Goal: Find specific page/section: Find specific page/section

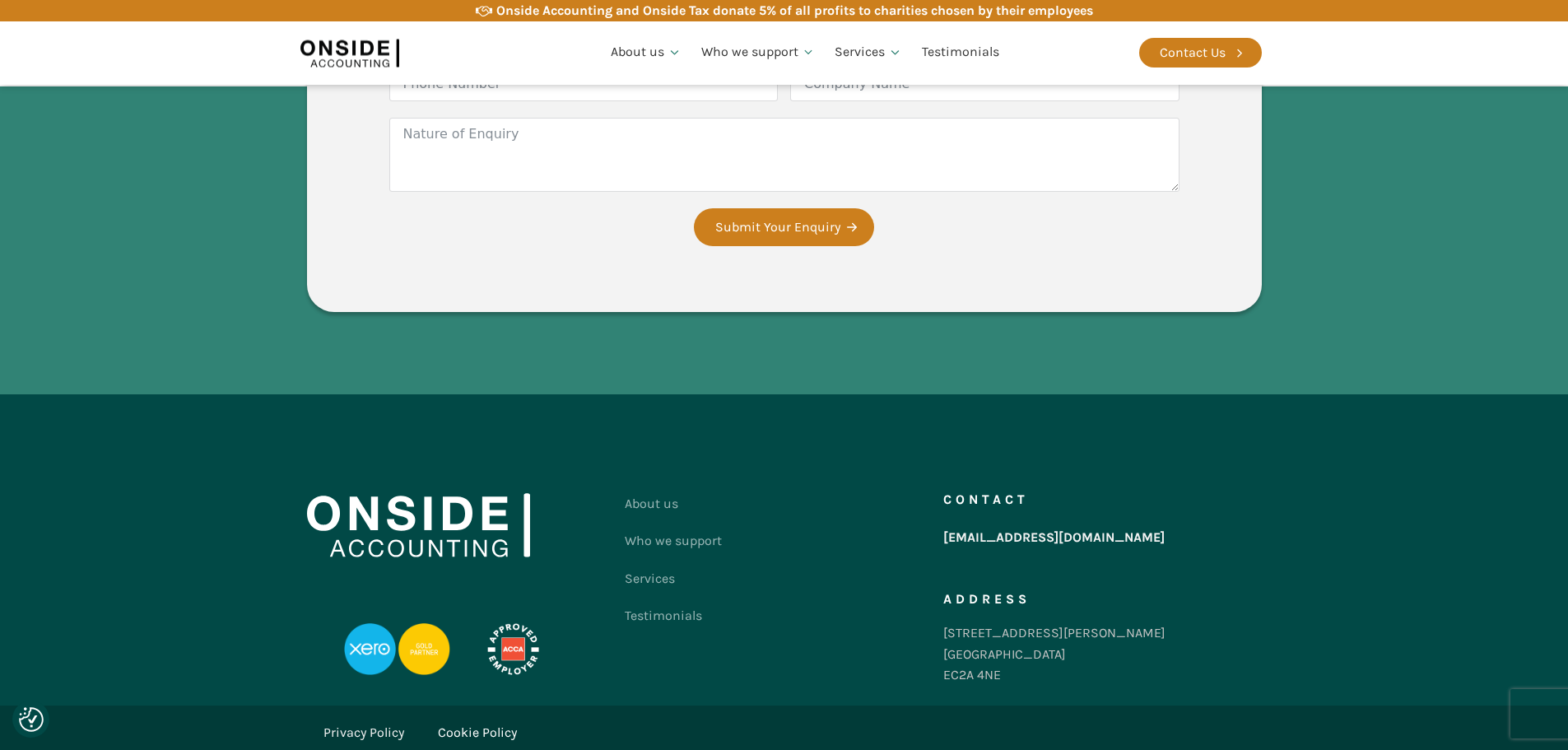
scroll to position [3071, 0]
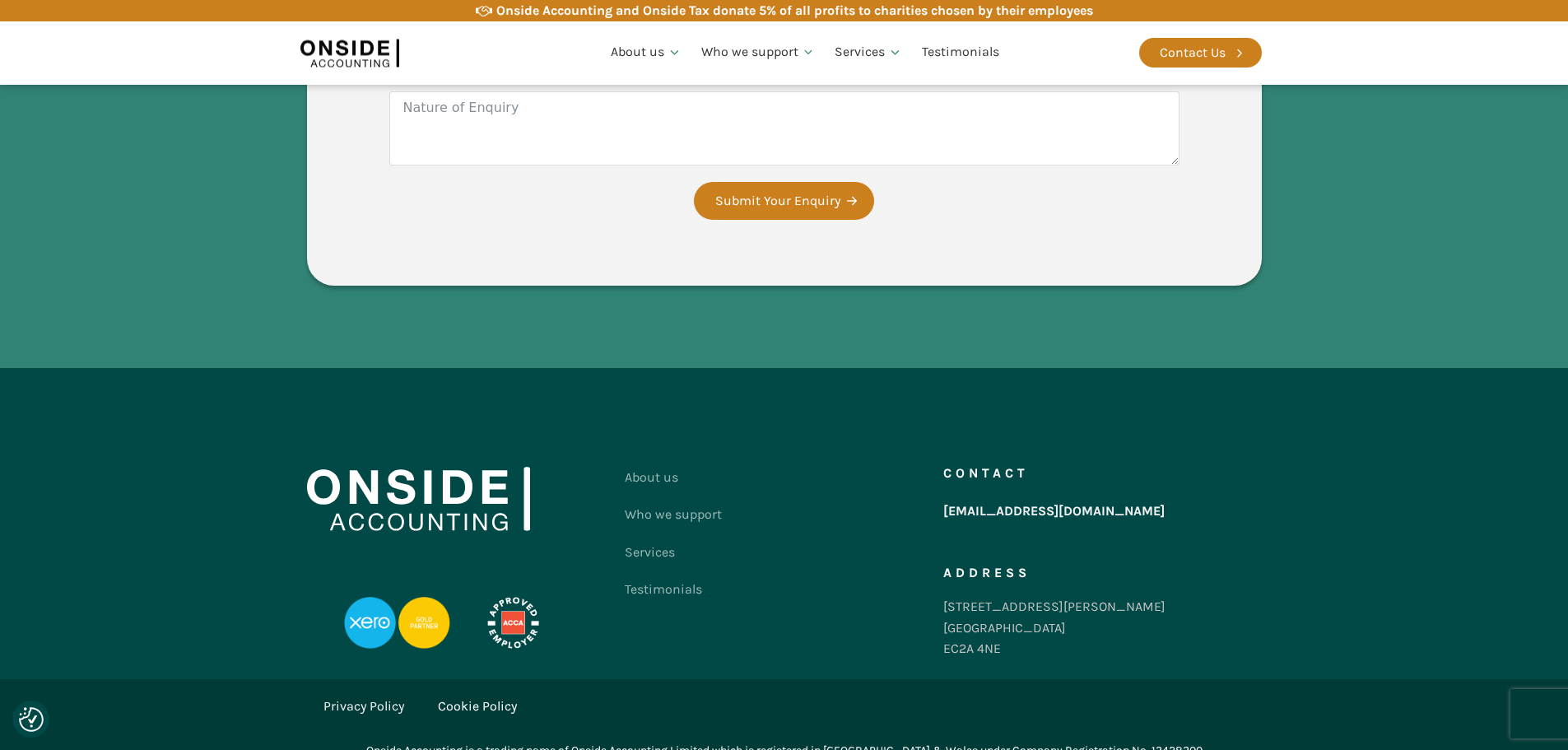
click at [387, 696] on link "Privacy Policy" at bounding box center [364, 707] width 81 height 22
click at [488, 696] on link "Cookie Policy" at bounding box center [477, 707] width 79 height 22
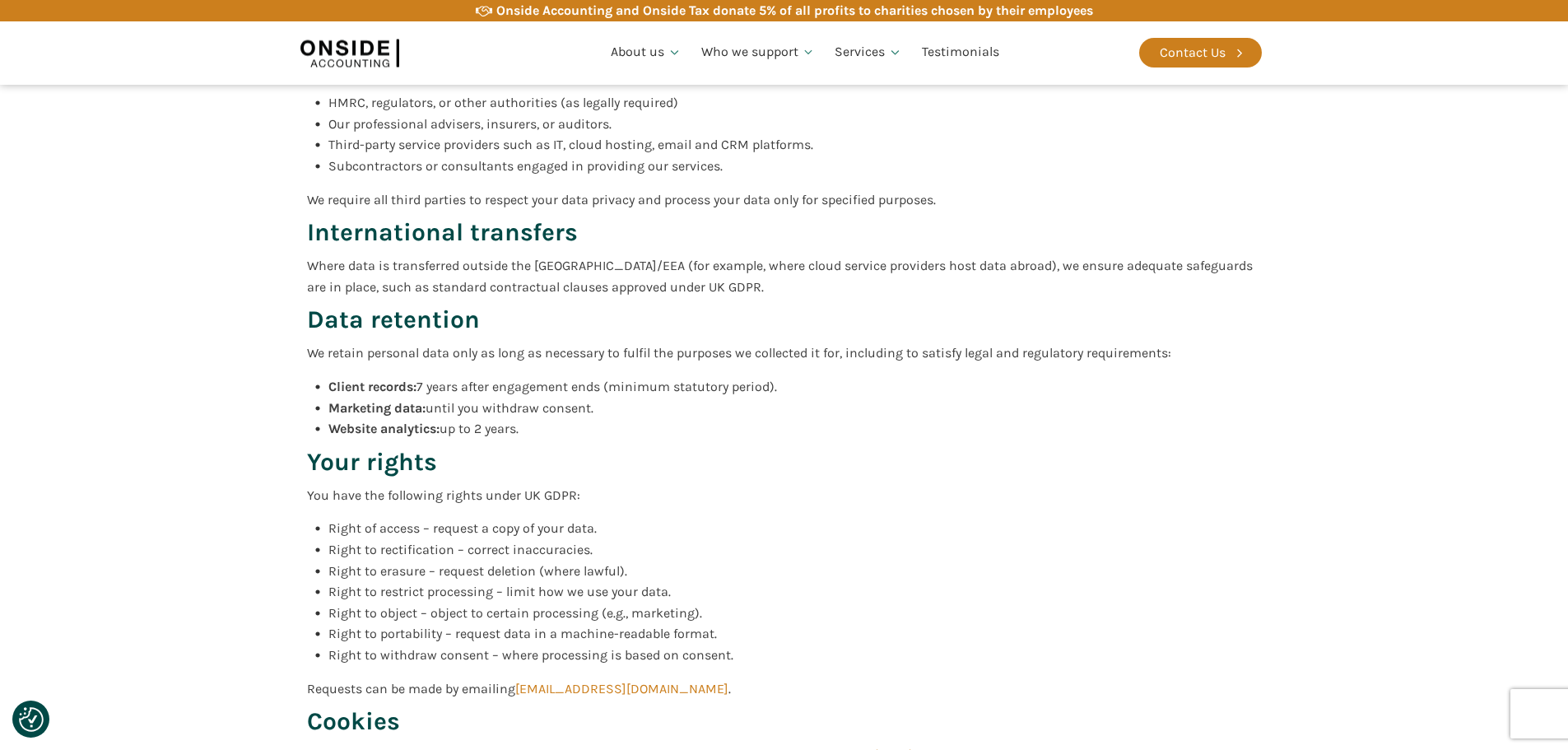
scroll to position [2470, 0]
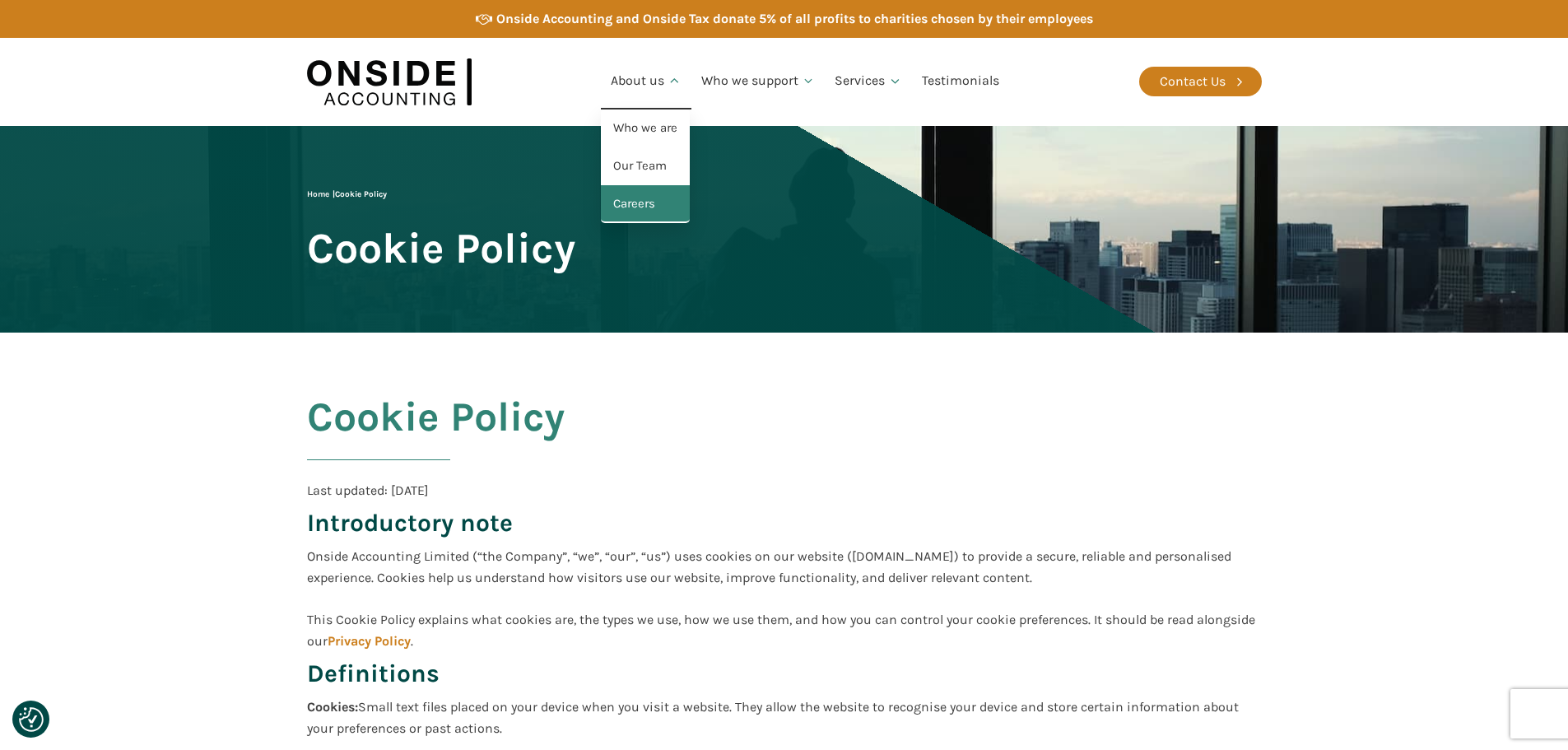
click at [647, 206] on link "Careers" at bounding box center [645, 204] width 89 height 37
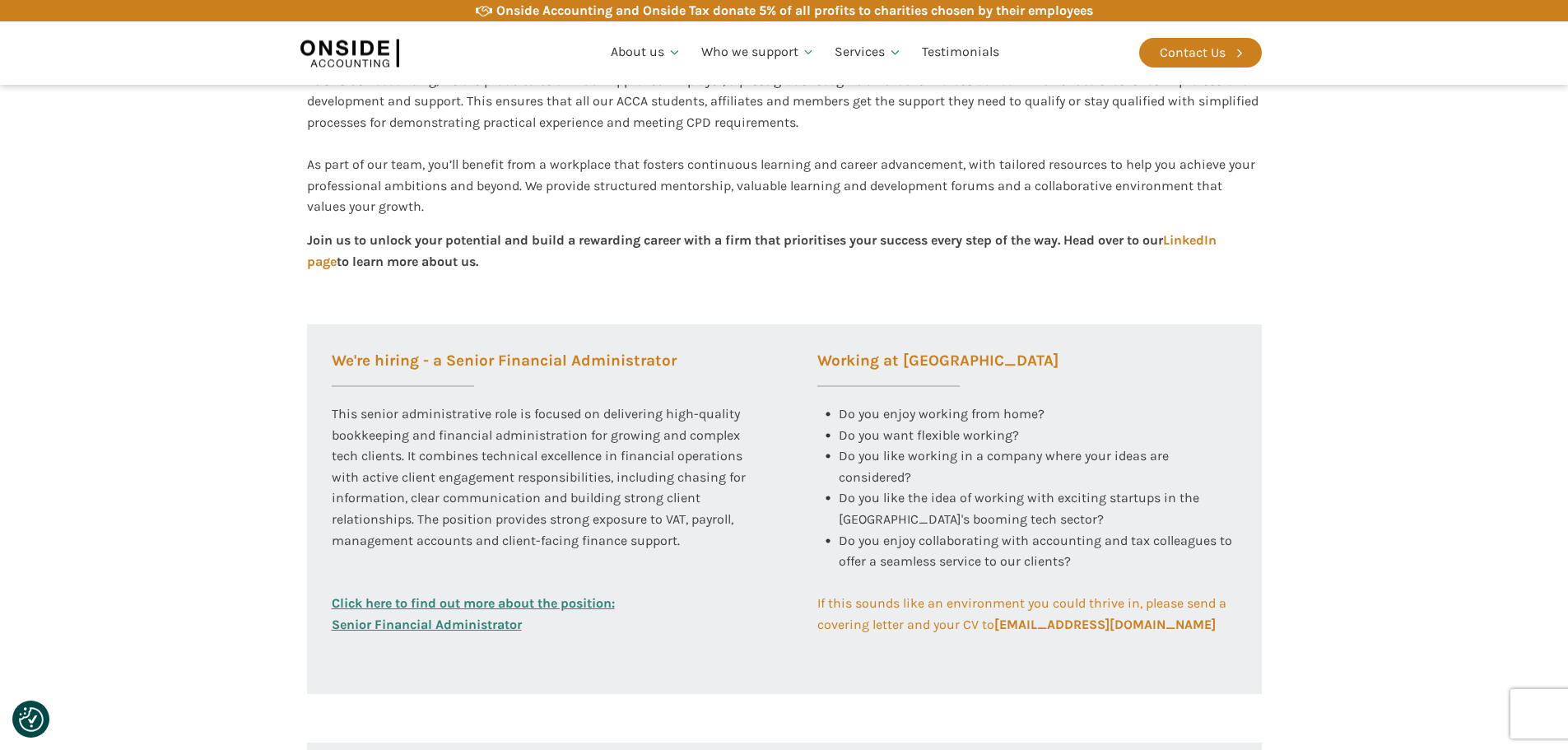
scroll to position [411, 0]
click at [514, 601] on link "Click here to find out more about the position: Senior Financial Administrator" at bounding box center [474, 612] width 283 height 42
click at [491, 623] on link "Click here to find out more about the position: Senior Financial Administrator" at bounding box center [474, 612] width 283 height 42
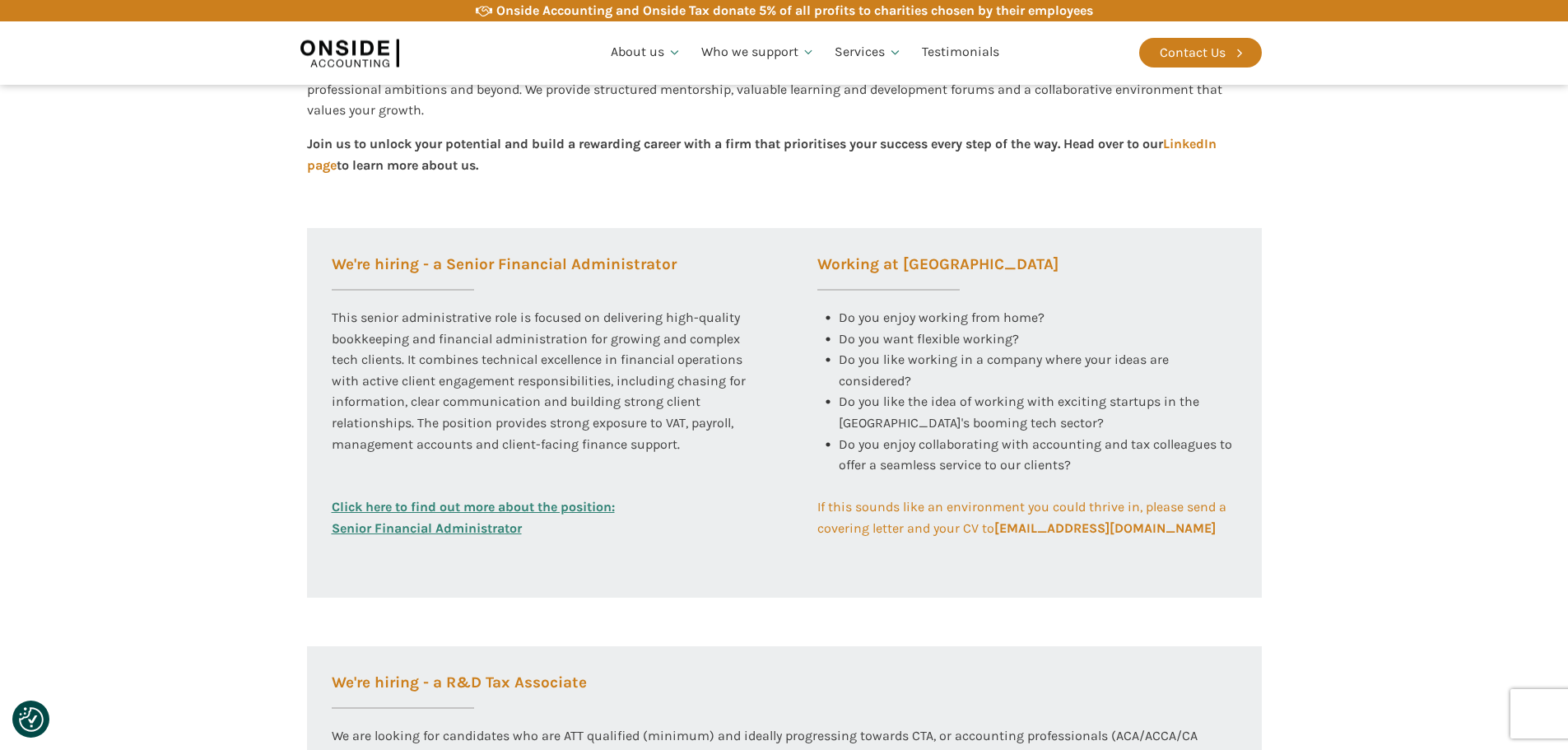
scroll to position [741, 0]
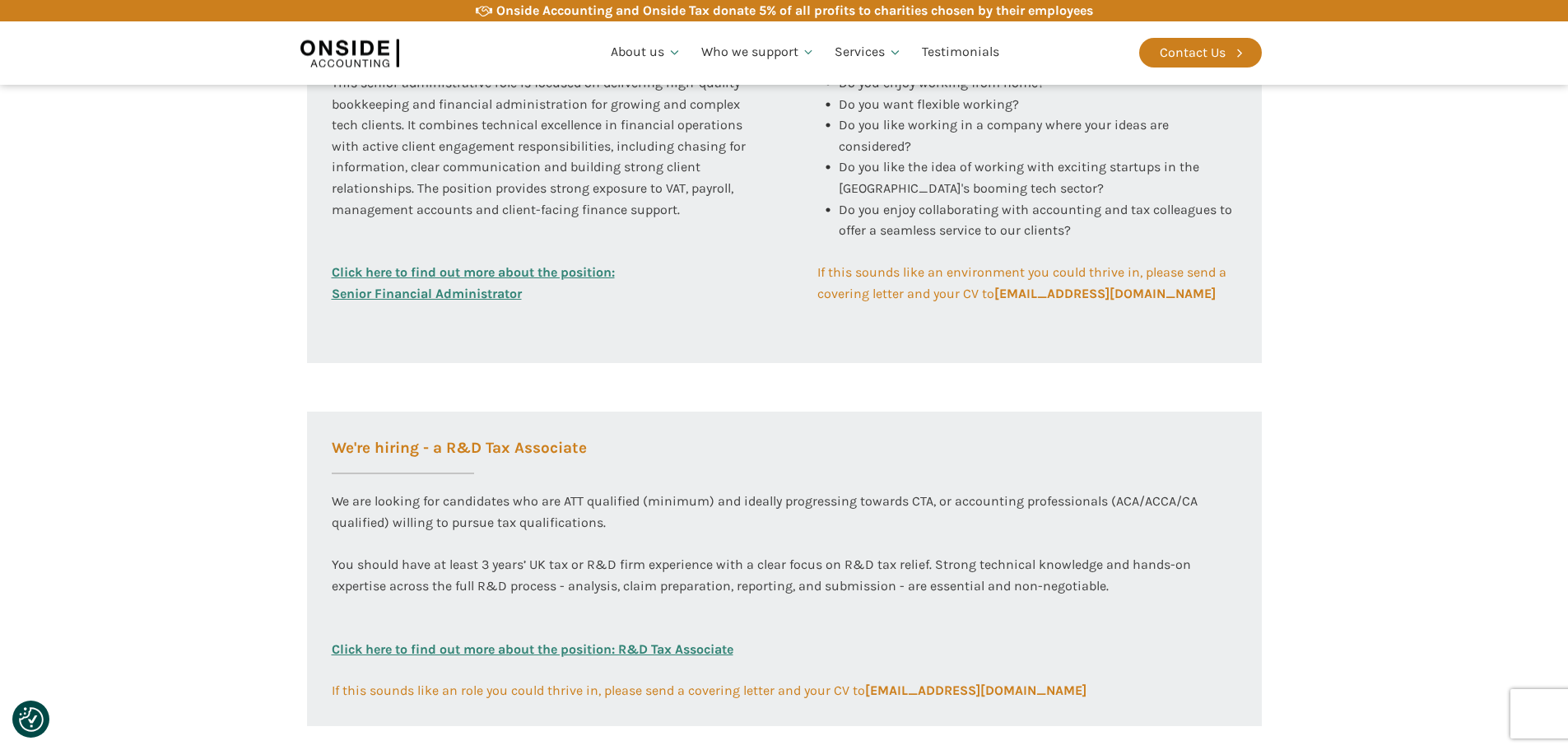
click at [479, 288] on link "Click here to find out more about the position: Senior Financial Administrator" at bounding box center [474, 282] width 283 height 42
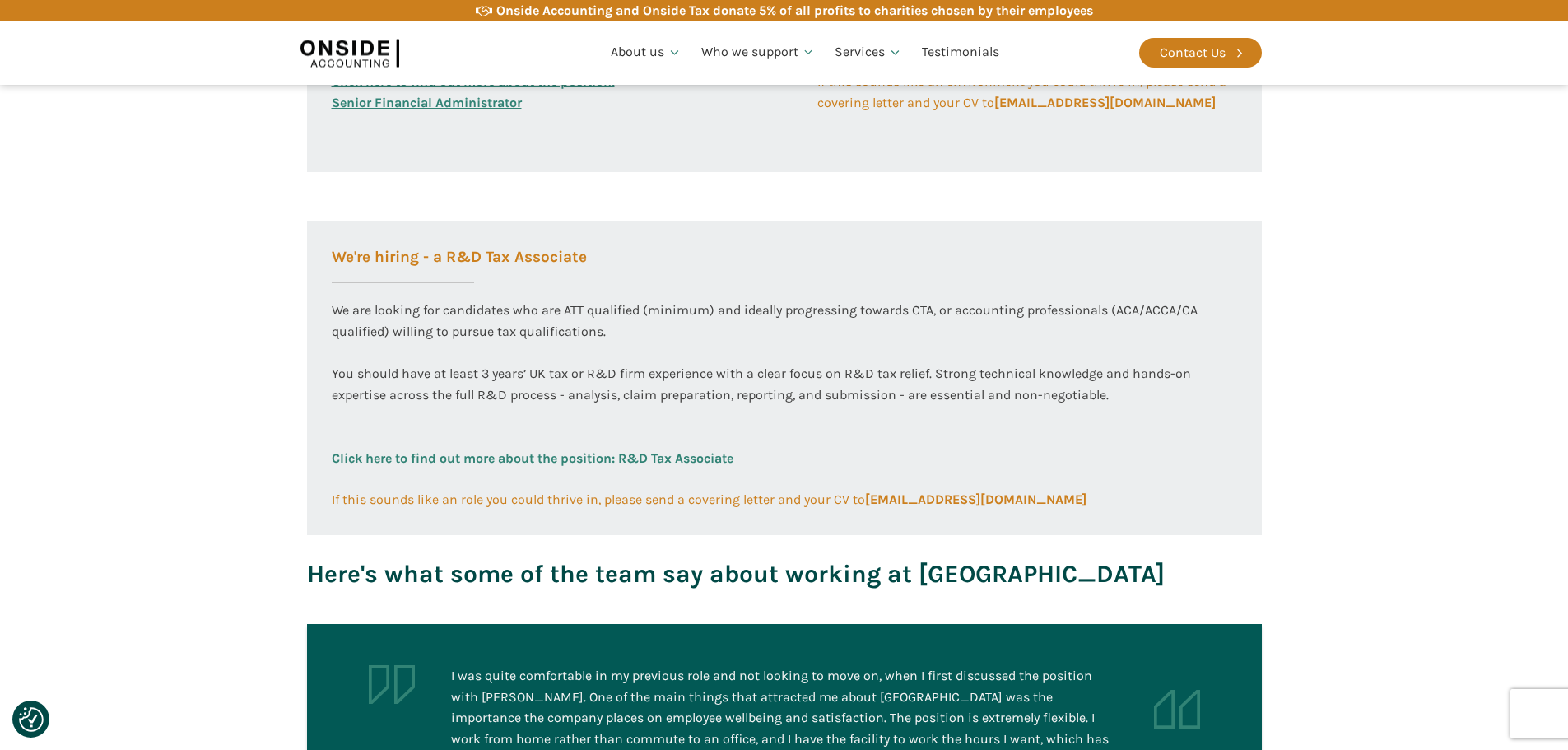
scroll to position [988, 0]
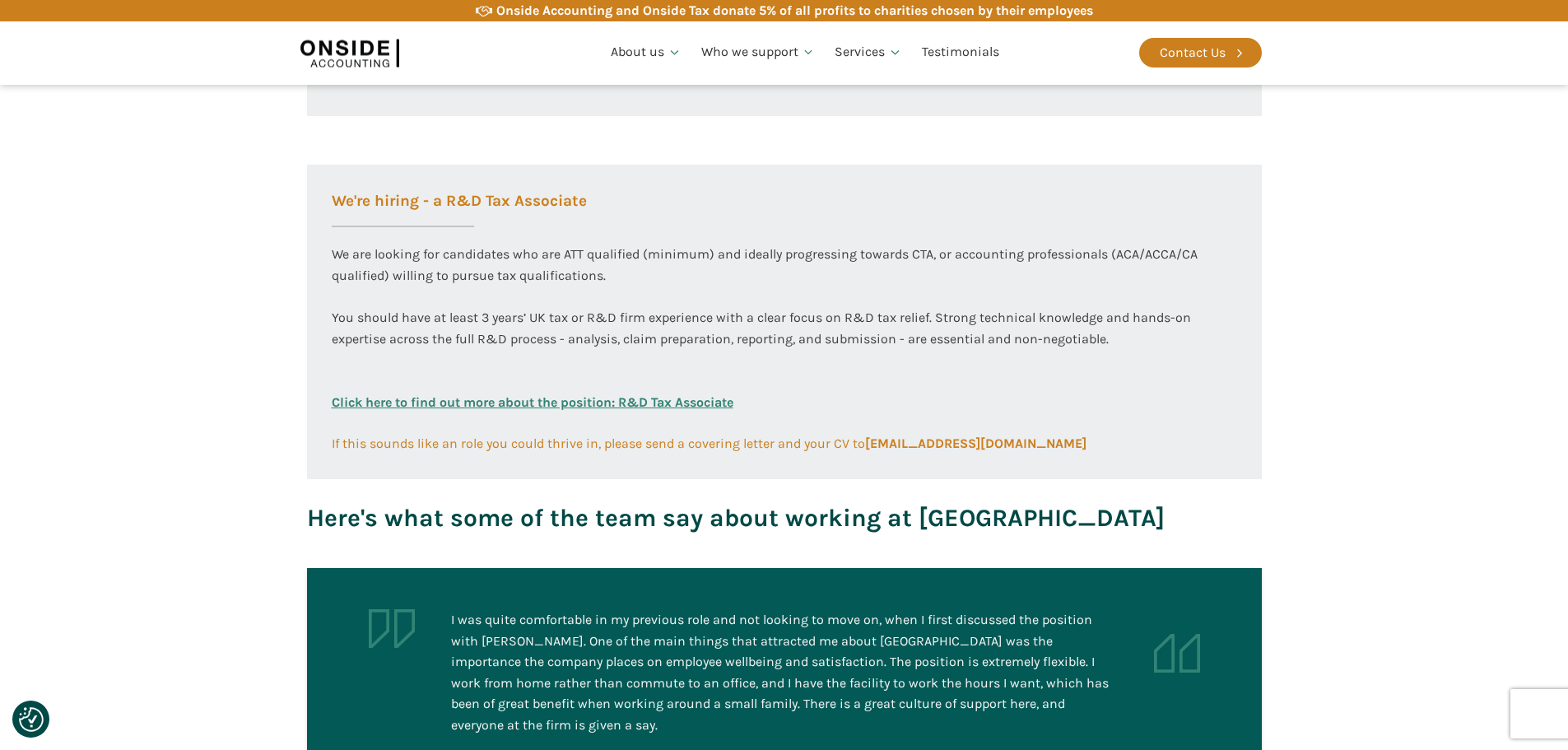
click at [580, 395] on link "Click here to find out more about the position: R&D Tax Associate" at bounding box center [533, 412] width 402 height 41
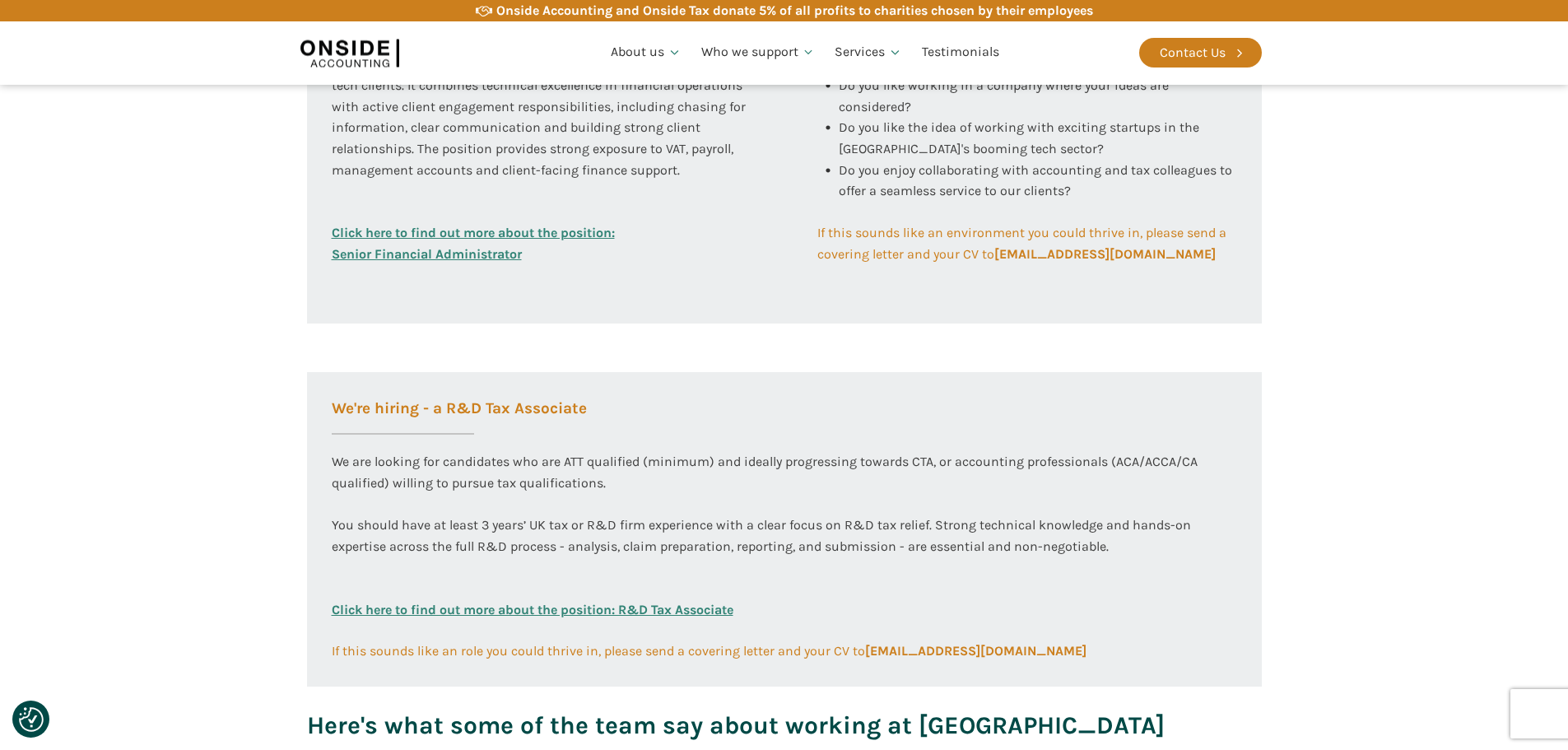
scroll to position [741, 0]
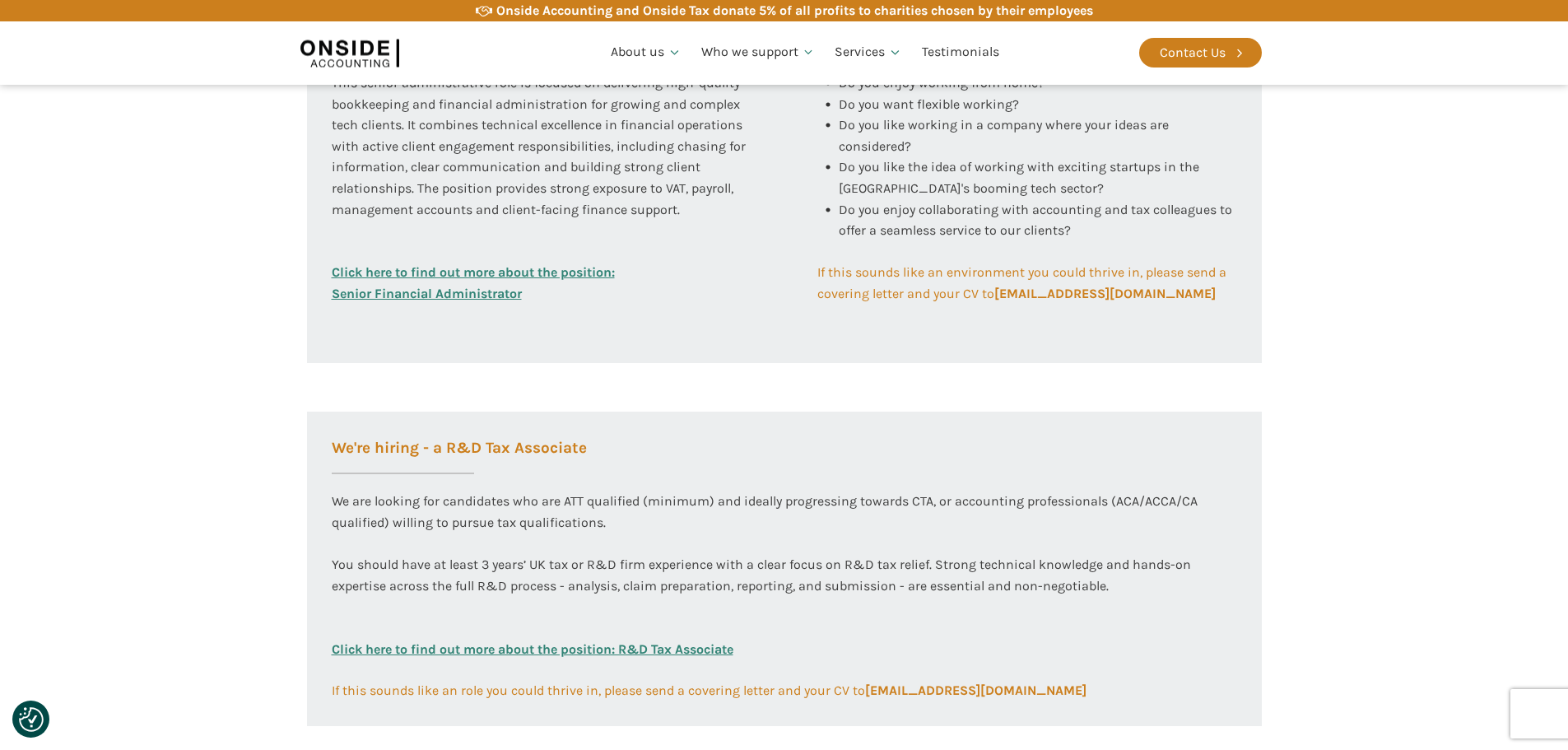
click at [549, 276] on link "Click here to find out more about the position: Senior Financial Administrator" at bounding box center [474, 282] width 283 height 42
click at [488, 262] on link "Click here to find out more about the position: Senior Financial Administrator" at bounding box center [474, 282] width 283 height 42
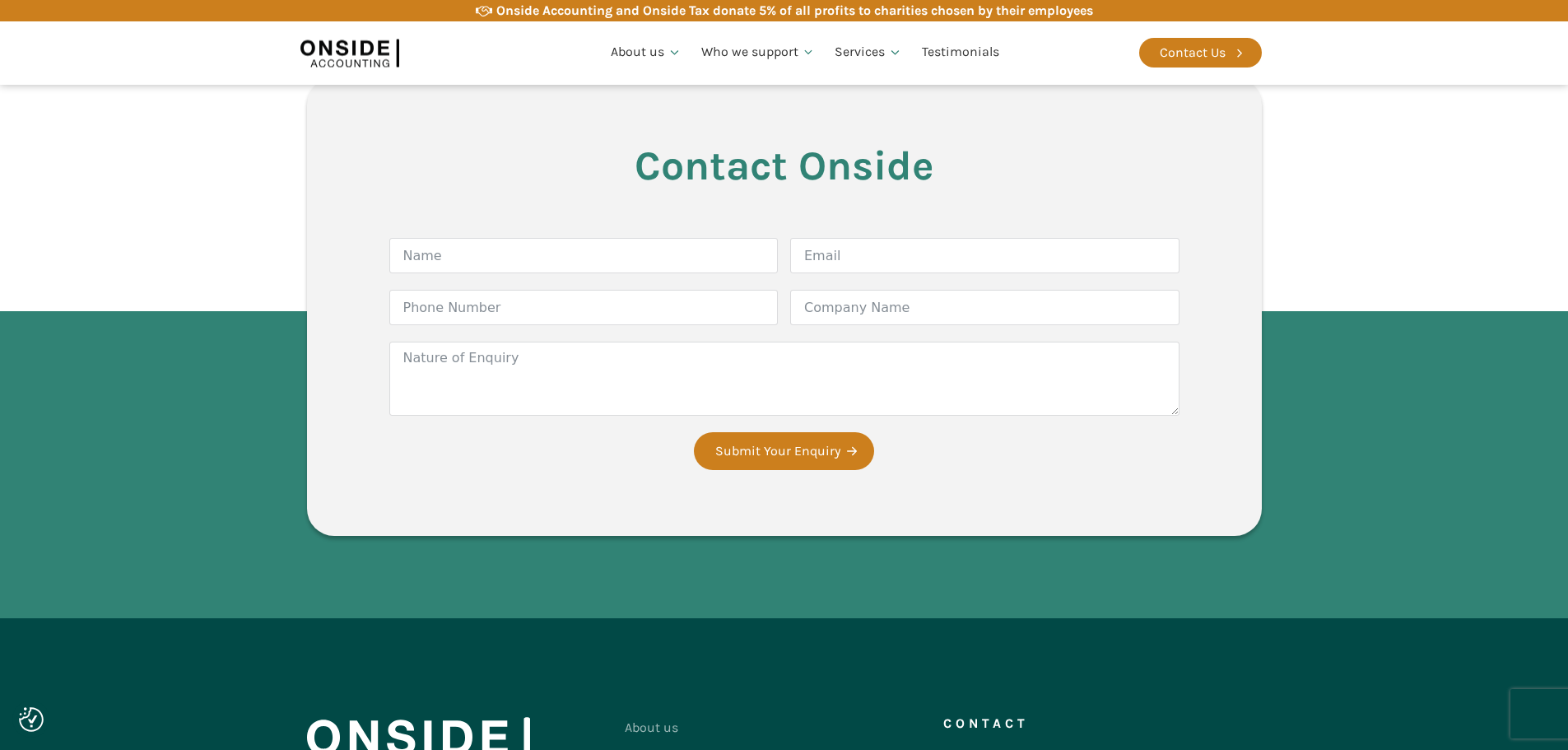
scroll to position [2897, 0]
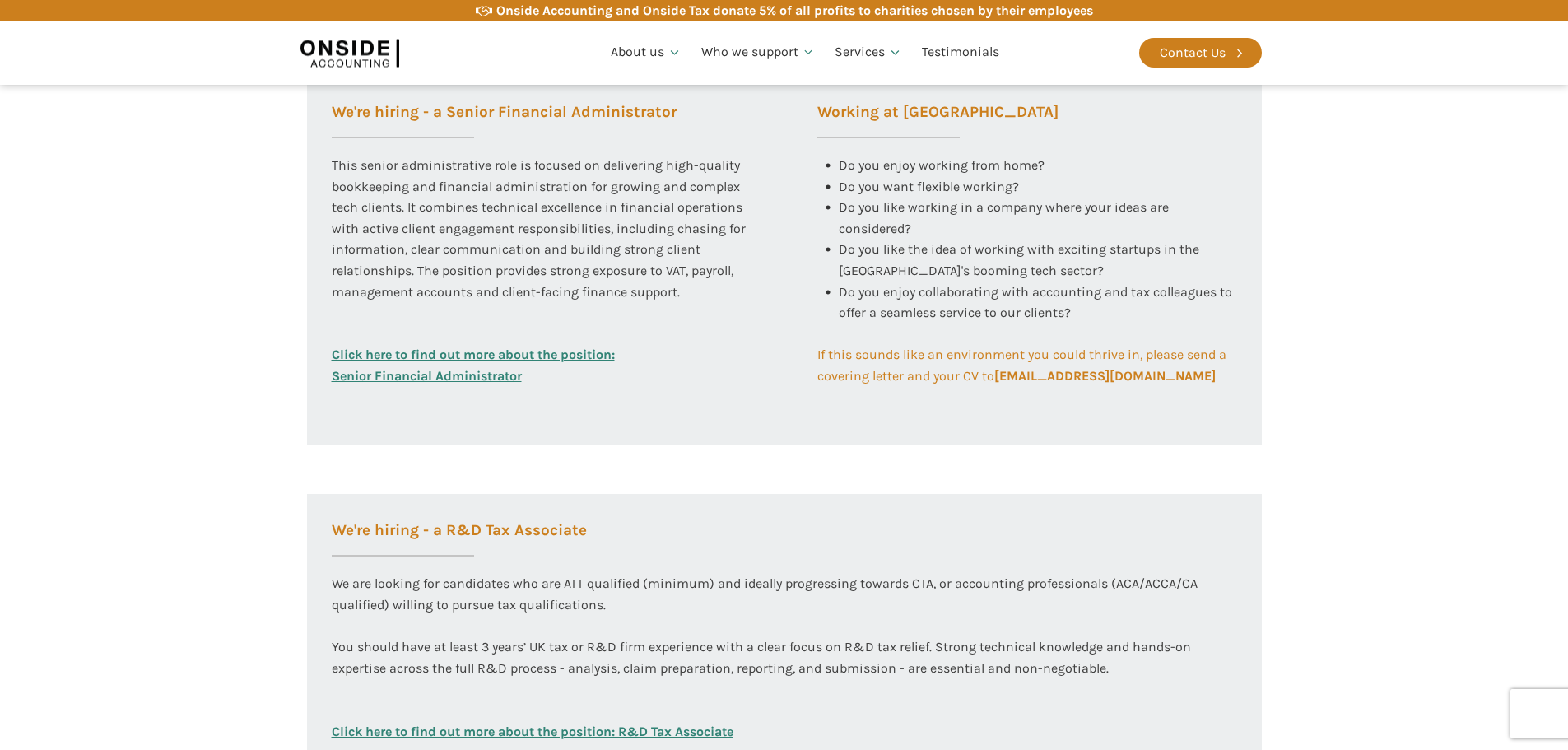
scroll to position [658, 0]
click at [435, 355] on link "Click here to find out more about the position: Senior Financial Administrator" at bounding box center [474, 365] width 283 height 42
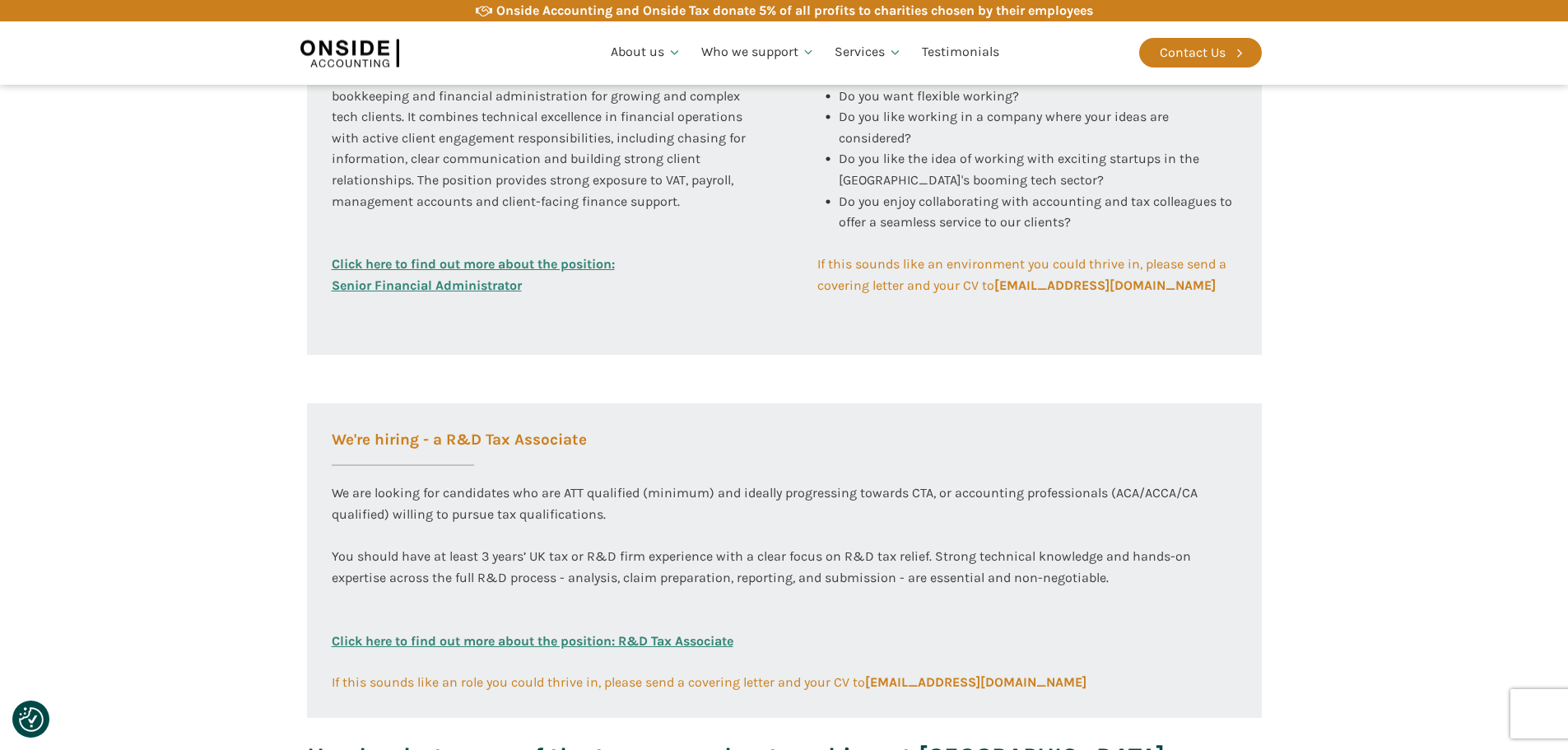
scroll to position [741, 0]
